Goal: Navigation & Orientation: Understand site structure

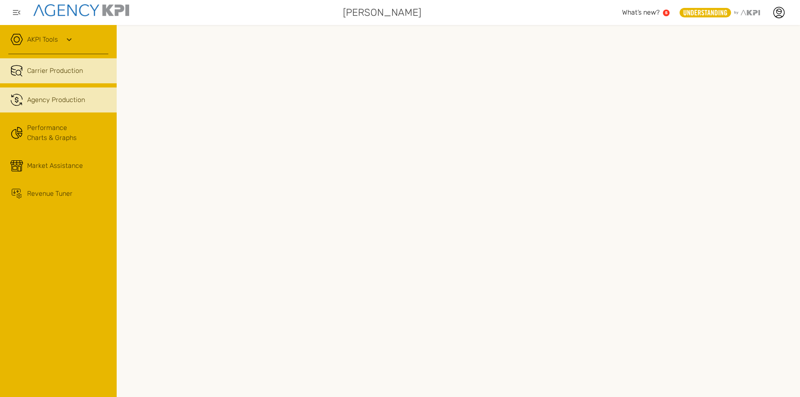
click at [79, 100] on span "Agency Production" at bounding box center [56, 100] width 58 height 10
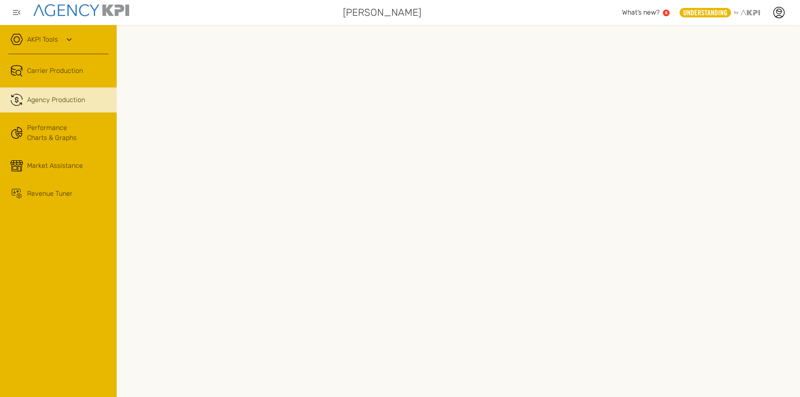
click at [63, 38] on div "AKPI Tools" at bounding box center [58, 43] width 100 height 21
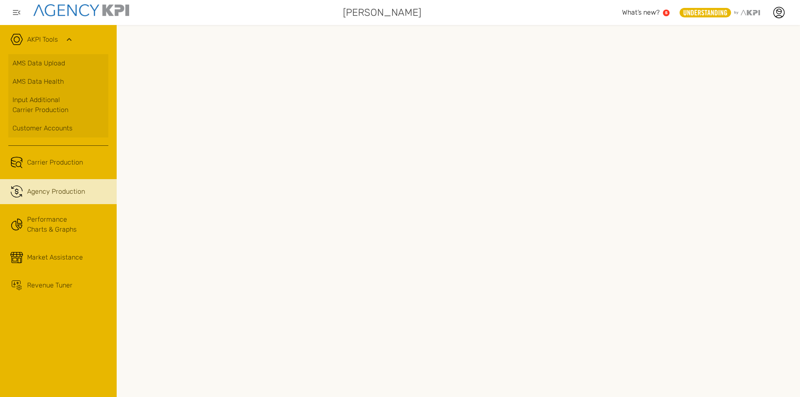
click at [67, 191] on span "Agency Production" at bounding box center [56, 192] width 58 height 10
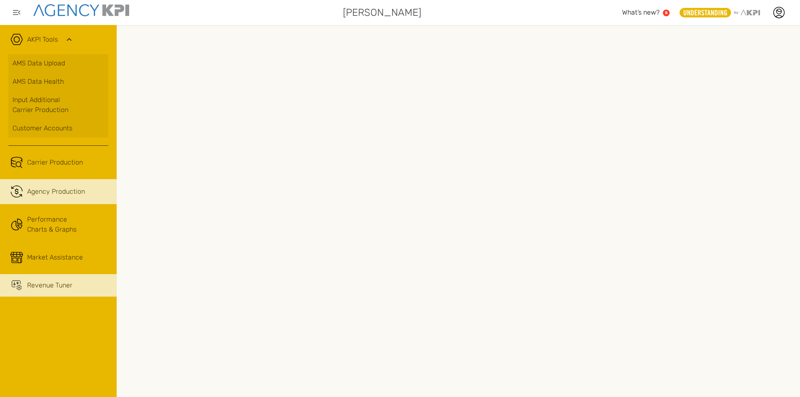
click at [81, 289] on div "Revenue Tuner" at bounding box center [67, 286] width 81 height 10
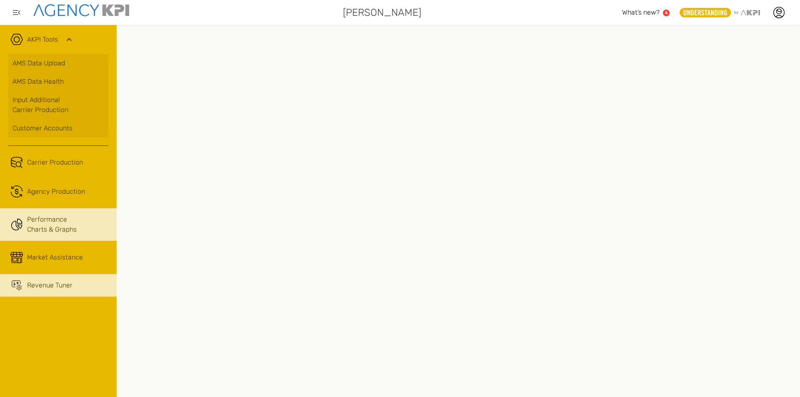
click at [46, 218] on link "Performance Charts & Graphs" at bounding box center [58, 224] width 117 height 33
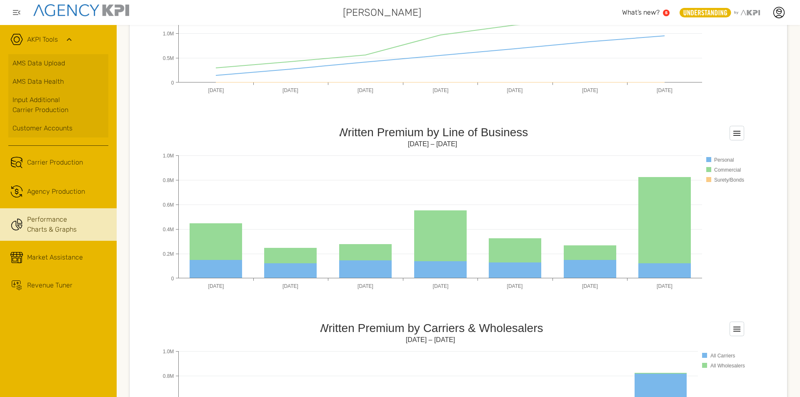
scroll to position [500, 0]
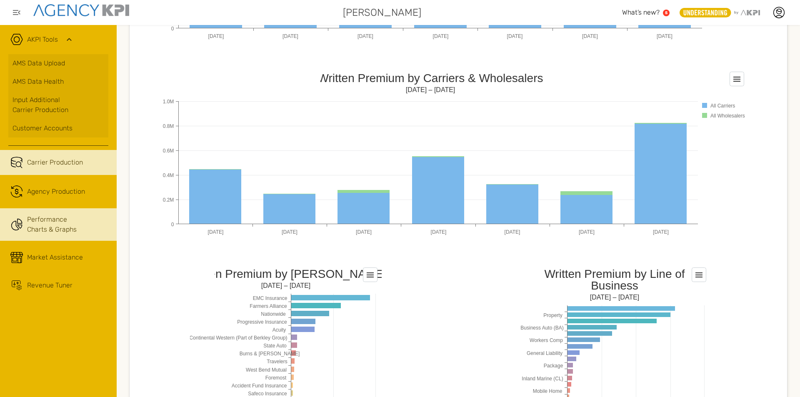
click at [76, 162] on span "Carrier Production" at bounding box center [55, 163] width 56 height 10
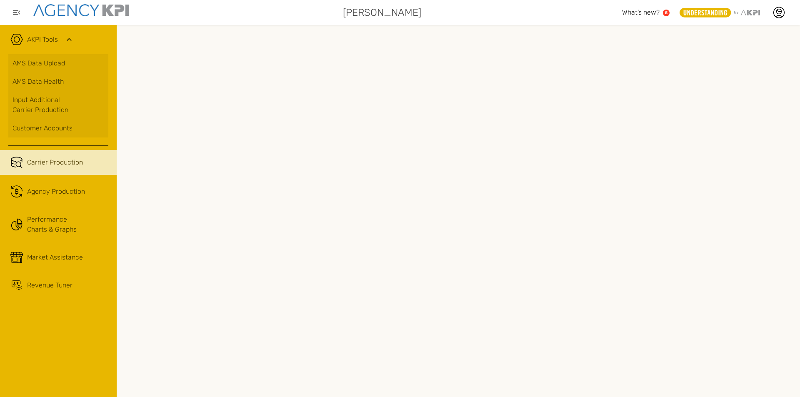
click at [96, 329] on div "AKPI Tools AMS Data Upload AMS Data Health Input Additional Carrier Production …" at bounding box center [58, 211] width 117 height 372
click at [600, 32] on div at bounding box center [459, 211] width 684 height 372
click at [68, 334] on div "AKPI Tools AMS Data Upload AMS Data Health Input Additional Carrier Production …" at bounding box center [58, 211] width 117 height 372
click at [70, 36] on icon at bounding box center [69, 40] width 10 height 10
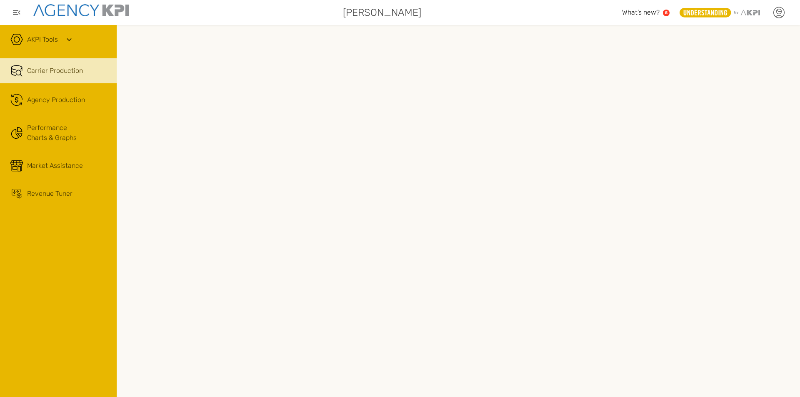
click at [776, 11] on icon at bounding box center [779, 12] width 13 height 13
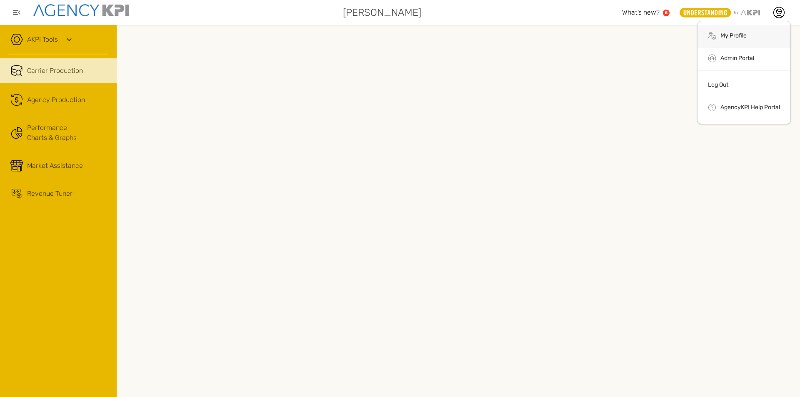
click at [737, 30] on li ".cls-1{fill:none;stroke:#000;stroke-linecap:round;stroke-linejoin:round;stroke-…" at bounding box center [744, 36] width 93 height 23
